Goal: Feedback & Contribution: Submit feedback/report problem

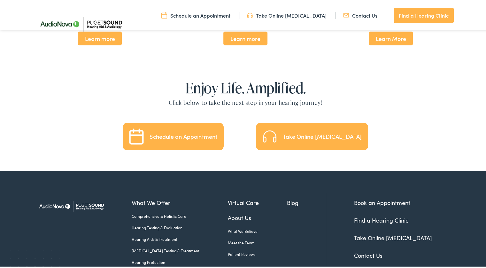
scroll to position [1404, 0]
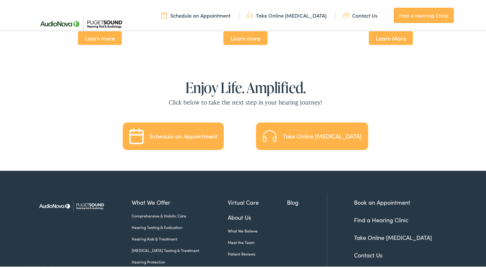
click at [180, 121] on link "Schedule an Appointment" at bounding box center [173, 134] width 101 height 27
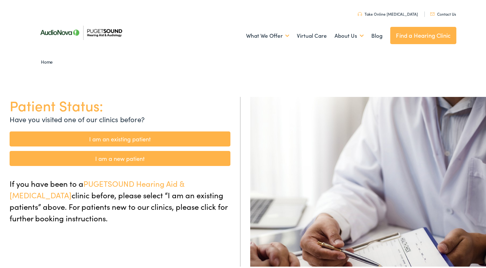
click at [125, 157] on link "I am a new patient" at bounding box center [120, 156] width 221 height 15
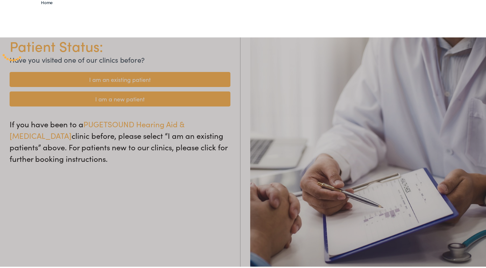
scroll to position [60, 0]
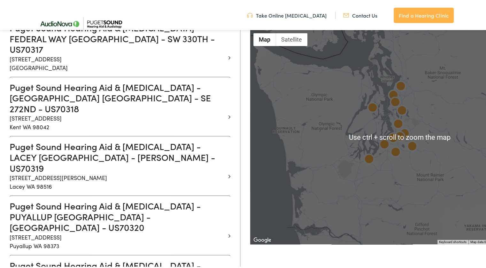
scroll to position [484, 0]
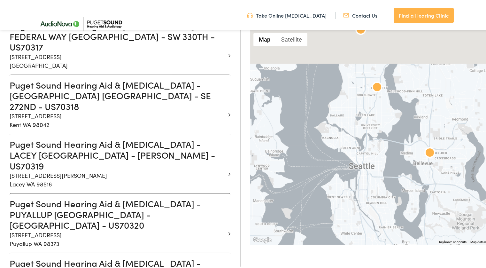
drag, startPoint x: 432, startPoint y: 84, endPoint x: 296, endPoint y: 199, distance: 177.7
click at [296, 199] on div at bounding box center [399, 136] width 299 height 214
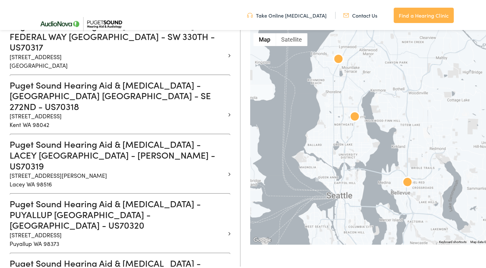
drag, startPoint x: 344, startPoint y: 110, endPoint x: 324, endPoint y: 135, distance: 32.1
click at [324, 135] on div at bounding box center [399, 136] width 299 height 214
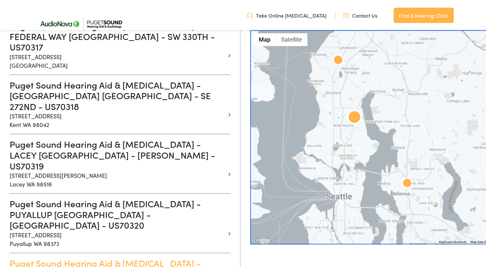
click at [182, 256] on h3 "Puget Sound Hearing Aid & Audiology - SEATTLE WA - NE 125TH - US70321" at bounding box center [118, 272] width 216 height 32
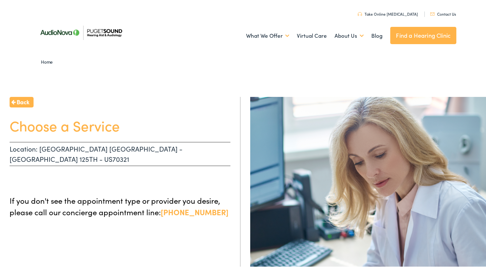
click at [66, 129] on h1 "Choose a Service" at bounding box center [120, 124] width 221 height 17
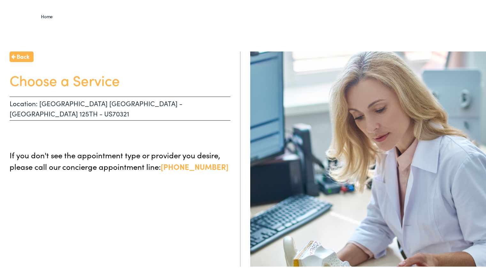
scroll to position [46, 0]
click at [92, 76] on h1 "Choose a Service" at bounding box center [120, 78] width 221 height 17
click at [50, 95] on p "Location: SEATTLE WA - NE 125TH - US70321" at bounding box center [120, 107] width 221 height 24
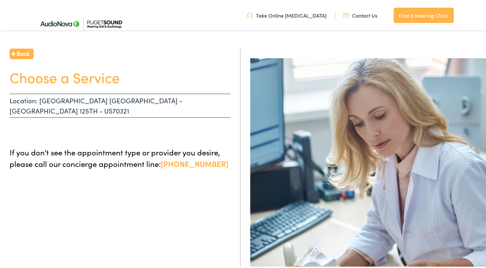
scroll to position [75, 0]
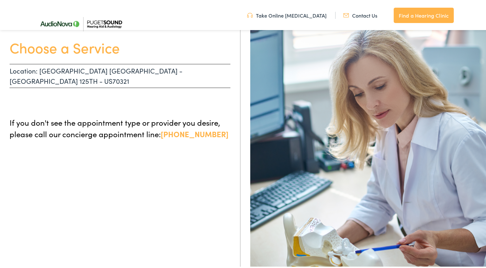
click at [127, 124] on p "If you don't see the appointment type or provider you desire, please call our c…" at bounding box center [120, 126] width 221 height 23
click at [158, 115] on p "If you don't see the appointment type or provider you desire, please call our c…" at bounding box center [120, 126] width 221 height 23
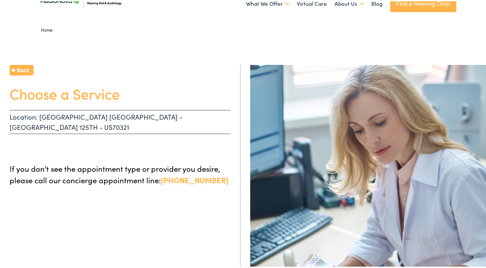
scroll to position [0, 0]
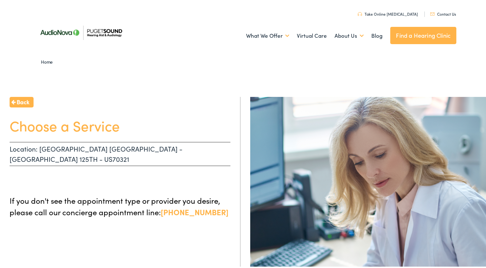
click at [437, 11] on link "Contact Us" at bounding box center [443, 12] width 26 height 5
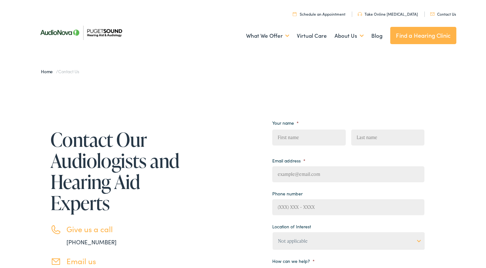
click at [299, 133] on input "First" at bounding box center [308, 136] width 73 height 16
type input "Jaysen"
type input "Niedermeyer"
type input "jaysen.niedermeyer@gmail.com"
type input "(206) 819-1655"
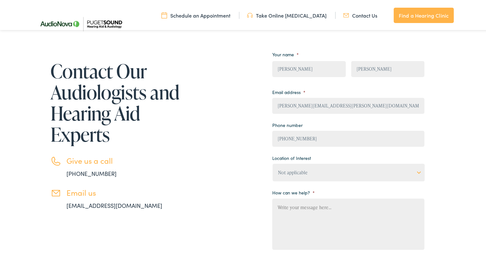
scroll to position [66, 0]
click at [306, 175] on select "Not applicable Audiology & Hearing Clinic, Paris Blount Hearing & Speech, Maryv…" at bounding box center [348, 171] width 152 height 18
click at [272, 162] on select "Not applicable Audiology & Hearing Clinic, Paris Blount Hearing & Speech, Maryv…" at bounding box center [348, 171] width 152 height 18
click at [298, 206] on textarea "How can we help? *" at bounding box center [348, 222] width 152 height 51
paste textarea "I am seeking help with issues in my left ear. On 9/29 I woke up to loud tinnitu…"
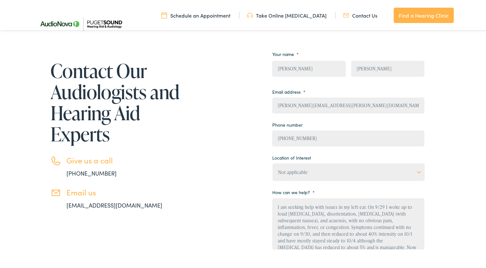
scroll to position [34, 0]
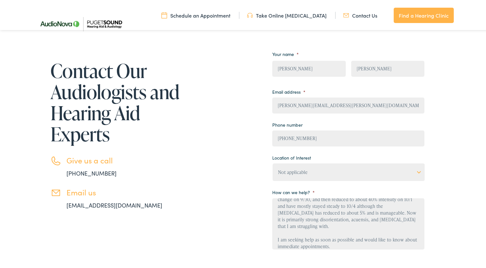
click at [348, 239] on textarea "I am seeking help with issues in my left ear. On 9/29 I woke up to loud tinnitu…" at bounding box center [348, 222] width 152 height 51
click at [366, 239] on textarea "I am seeking help with issues in my left ear. On 9/29 I woke up to loud tinnitu…" at bounding box center [348, 222] width 152 height 51
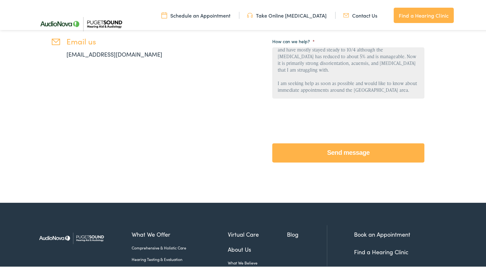
scroll to position [217, 0]
type textarea "I am seeking help with issues in my left ear. On 9/29 I woke up to loud [MEDICA…"
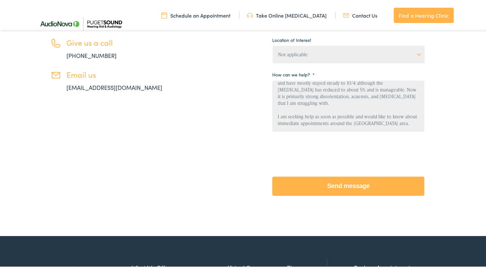
scroll to position [187, 0]
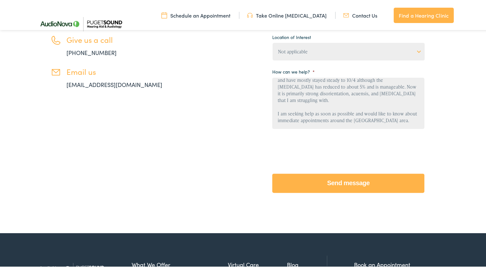
click at [350, 190] on input "Send message" at bounding box center [348, 181] width 152 height 19
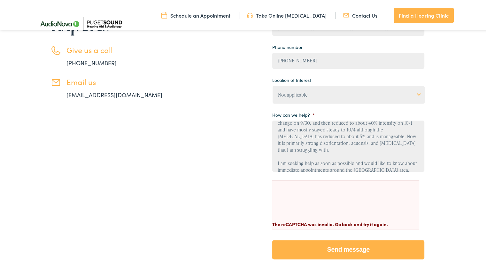
scroll to position [175, 0]
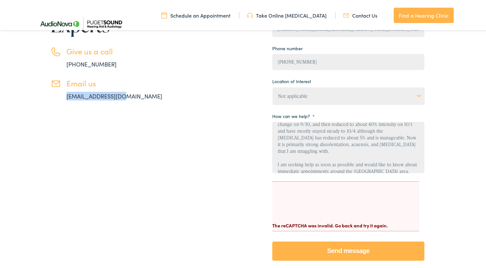
drag, startPoint x: 62, startPoint y: 90, endPoint x: 119, endPoint y: 98, distance: 57.7
click at [119, 98] on li "Email us info@pshearing.com" at bounding box center [115, 88] width 131 height 22
copy link "info@pshearing.com"
